Goal: Task Accomplishment & Management: Complete application form

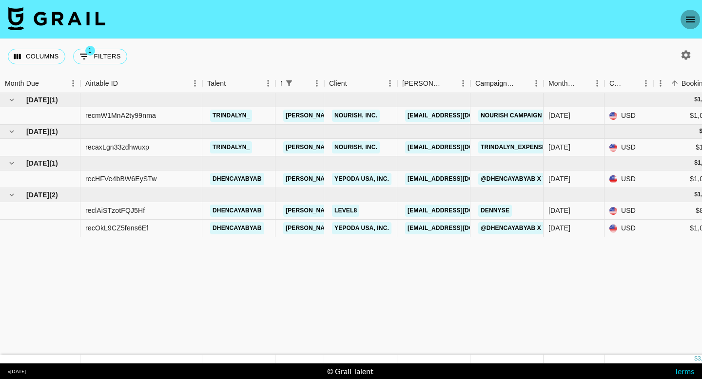
click at [691, 21] on icon "open drawer" at bounding box center [690, 20] width 9 height 6
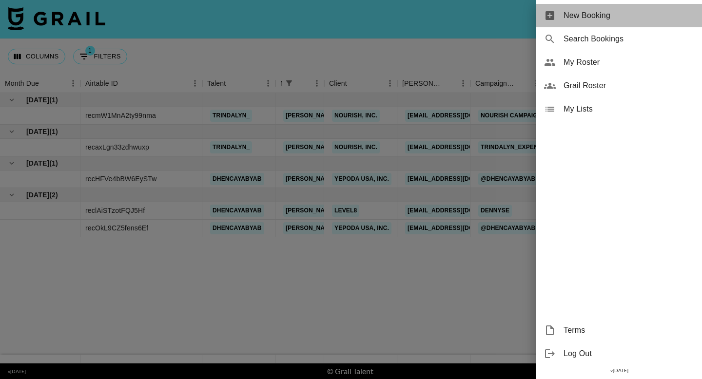
click at [585, 20] on span "New Booking" at bounding box center [629, 16] width 131 height 12
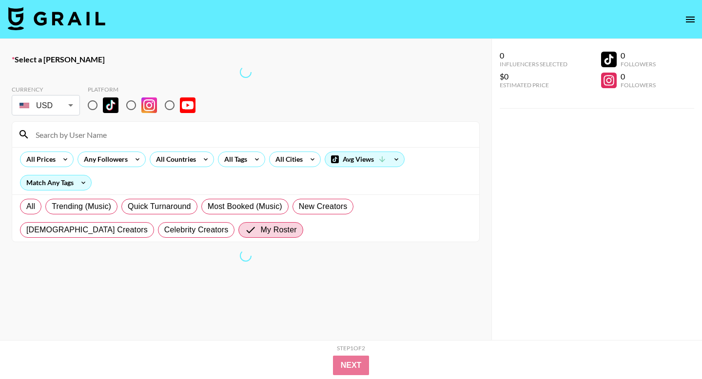
click at [118, 137] on input at bounding box center [252, 135] width 444 height 16
type input "trindalyn"
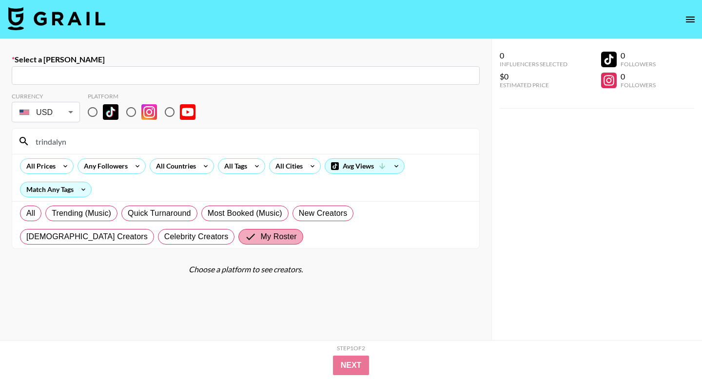
click at [260, 240] on span "My Roster" at bounding box center [278, 237] width 36 height 12
click at [245, 240] on input "My Roster" at bounding box center [253, 237] width 16 height 12
click at [188, 80] on input "text" at bounding box center [246, 75] width 457 height 11
paste input "[EMAIL_ADDRESS][DOMAIN_NAME]"
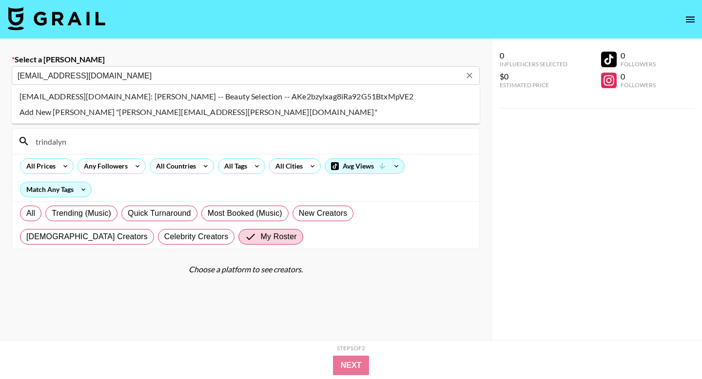
click at [176, 99] on li "[EMAIL_ADDRESS][DOMAIN_NAME]: [PERSON_NAME] -- Beauty Selection -- AKe2bzylxag8…" at bounding box center [246, 97] width 468 height 16
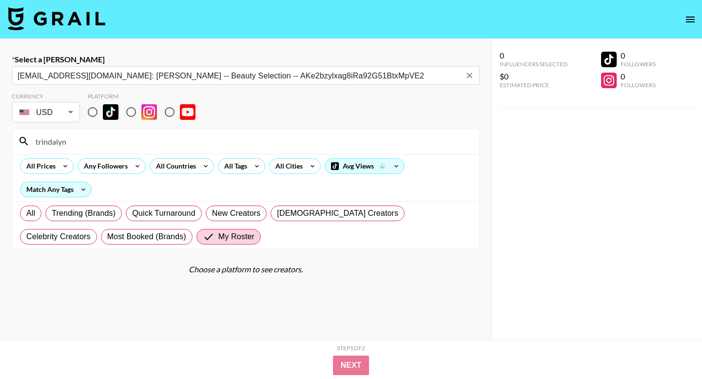
type input "[EMAIL_ADDRESS][DOMAIN_NAME]: [PERSON_NAME] -- Beauty Selection -- AKe2bzylxag8…"
click at [96, 112] on input "radio" at bounding box center [92, 112] width 20 height 20
radio input "true"
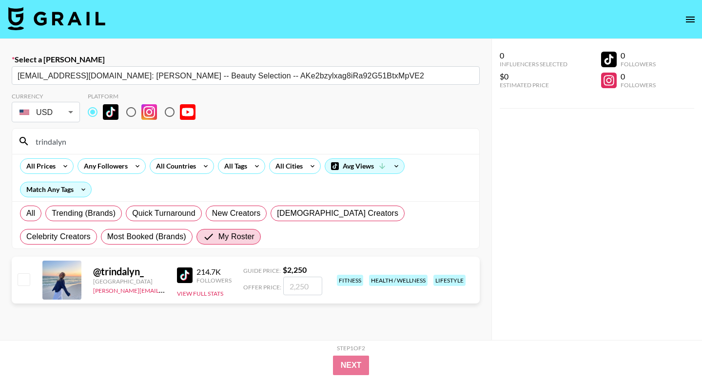
click at [27, 280] on input "checkbox" at bounding box center [24, 280] width 12 height 12
checkbox input "true"
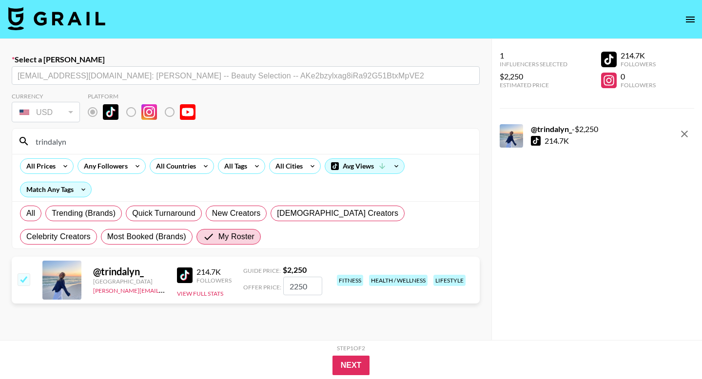
click at [297, 288] on input "2250" at bounding box center [302, 286] width 39 height 19
type input "800"
click at [355, 364] on button "Next" at bounding box center [352, 366] width 38 height 20
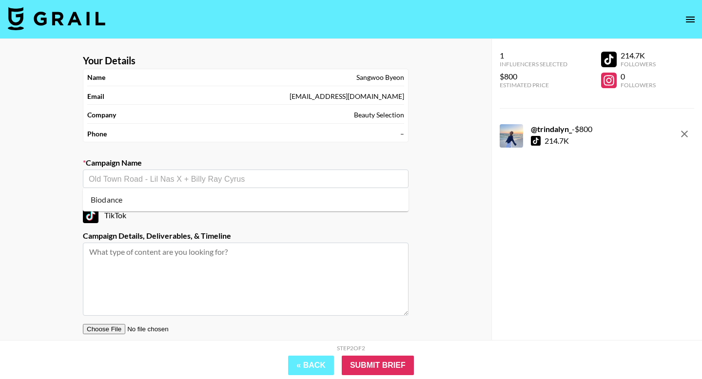
click at [170, 180] on input "text" at bounding box center [246, 179] width 314 height 11
type input "Trindalyn X Bio"
click at [210, 184] on input "text" at bounding box center [246, 179] width 314 height 11
click at [179, 197] on li "Biodance" at bounding box center [246, 200] width 326 height 16
type input "Biodance"
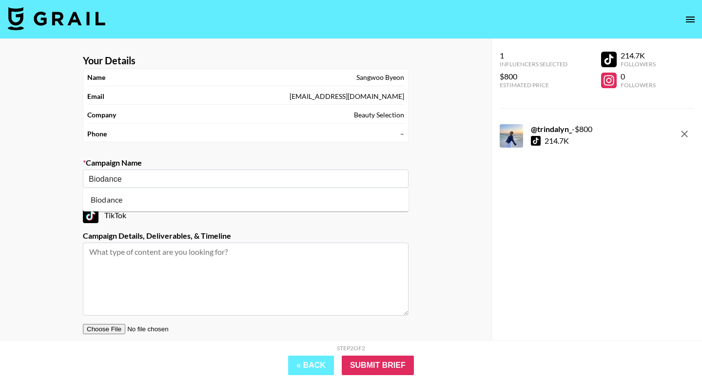
type textarea "TikTok --"
click at [208, 200] on label "Platform" at bounding box center [246, 201] width 326 height 10
click at [216, 179] on input "Biodance" at bounding box center [239, 179] width 301 height 11
click at [216, 182] on input "Biodance" at bounding box center [239, 179] width 301 height 11
click at [465, 206] on div "Your Details Name [PERSON_NAME] Email [PERSON_NAME][EMAIL_ADDRESS][PERSON_NAME]…" at bounding box center [246, 221] width 492 height 364
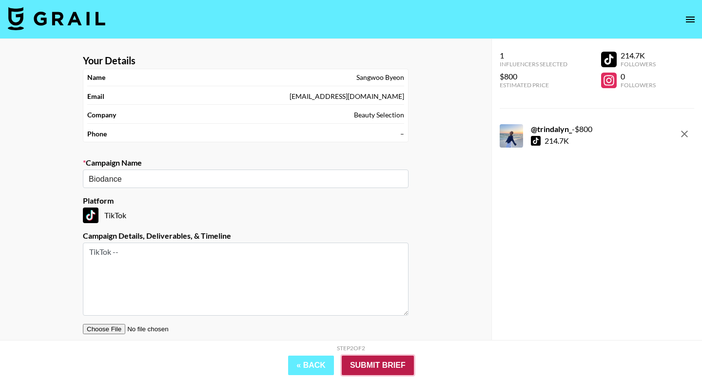
click at [395, 365] on input "Submit Brief" at bounding box center [378, 366] width 72 height 20
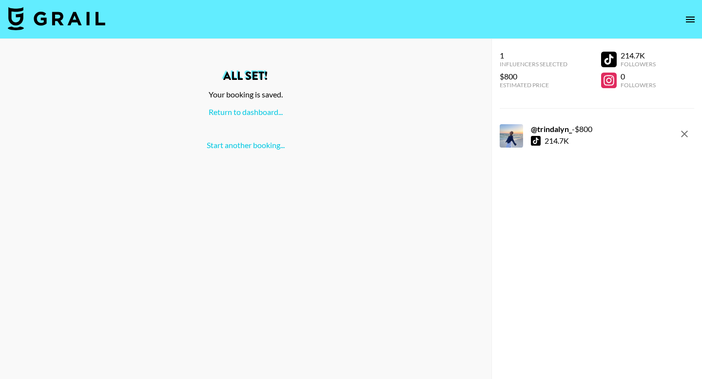
click at [249, 105] on div "All set! Your booking is saved. Return to dashboard... Start another booking..." at bounding box center [246, 110] width 476 height 80
click at [257, 107] on link "Return to dashboard..." at bounding box center [246, 111] width 74 height 9
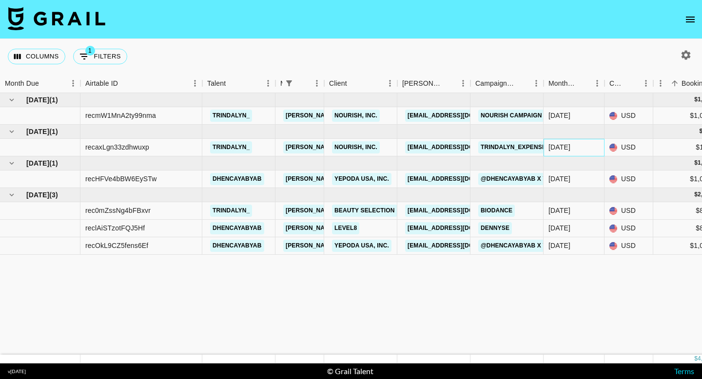
click at [579, 151] on div "Jun '25" at bounding box center [574, 148] width 61 height 18
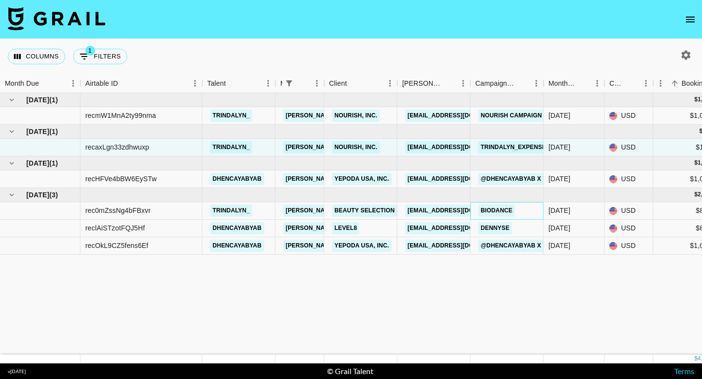
click at [523, 209] on div "Biodance" at bounding box center [507, 211] width 73 height 18
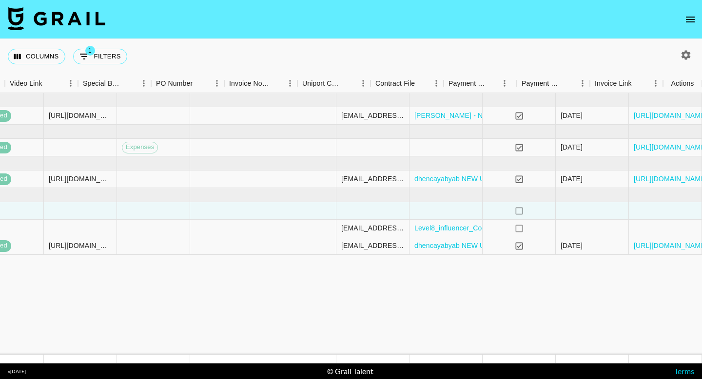
scroll to position [0, 917]
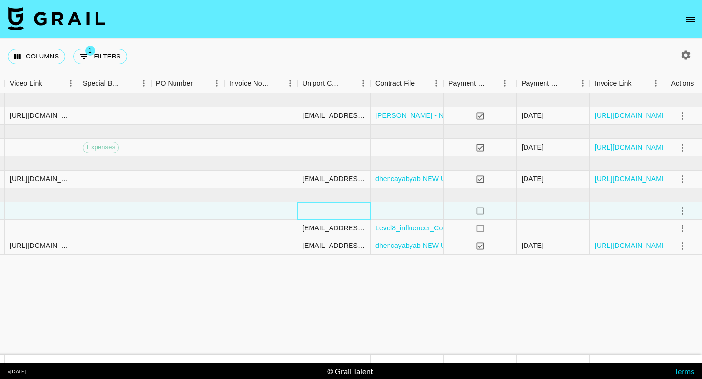
click at [355, 212] on div at bounding box center [334, 211] width 73 height 18
click at [355, 212] on input "text" at bounding box center [334, 211] width 72 height 8
type input "rec0mZssNg4bFBxvr @trindalyn_ dcVrdF8atygsFY1yoFe1CQwr84v1 Beauty Selection AKe…"
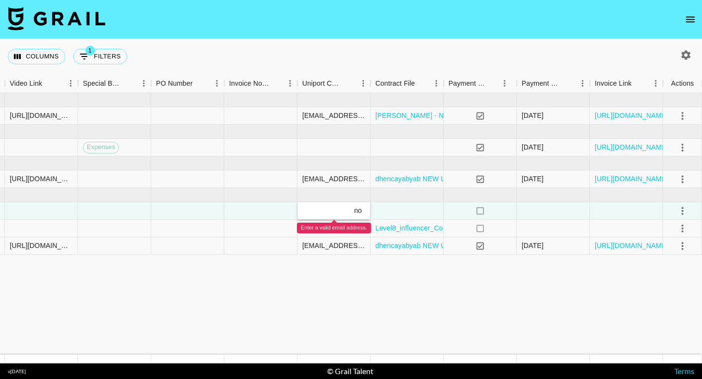
click at [361, 211] on input "rec0mZssNg4bFBxvr @trindalyn_ dcVrdF8atygsFY1yoFe1CQwr84v1 Beauty Selection AKe…" at bounding box center [334, 211] width 72 height 8
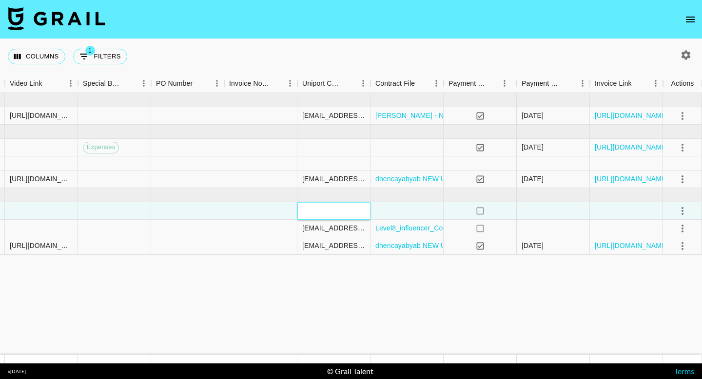
paste input "[EMAIL_ADDRESS][DOMAIN_NAME]"
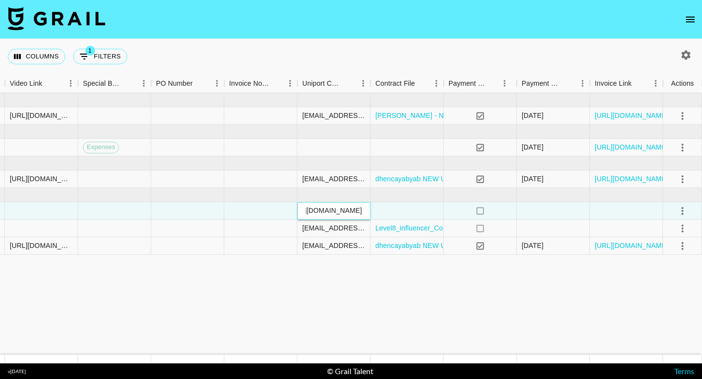
type input "[EMAIL_ADDRESS][DOMAIN_NAME]"
click at [323, 379] on footer "v 1.7.99 © Grail Talent Terms" at bounding box center [351, 372] width 702 height 16
click at [553, 213] on div at bounding box center [553, 211] width 73 height 18
click at [414, 212] on div at bounding box center [407, 211] width 73 height 18
